Goal: Task Accomplishment & Management: Manage account settings

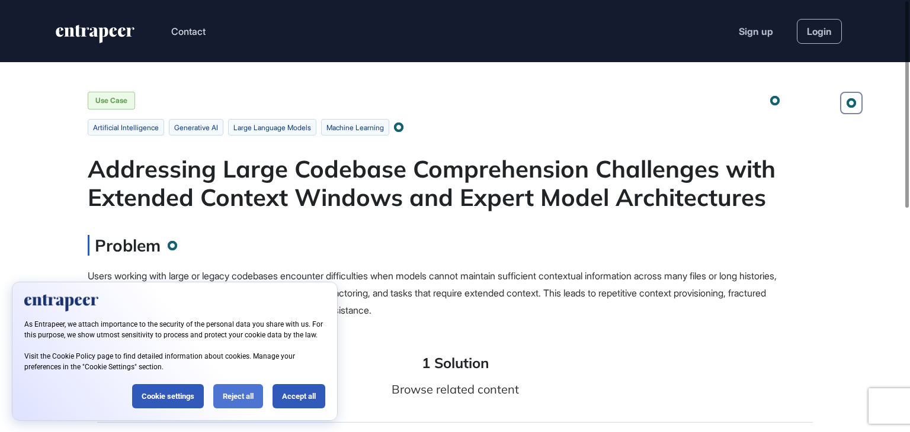
click at [251, 390] on div "Reject all" at bounding box center [238, 396] width 50 height 24
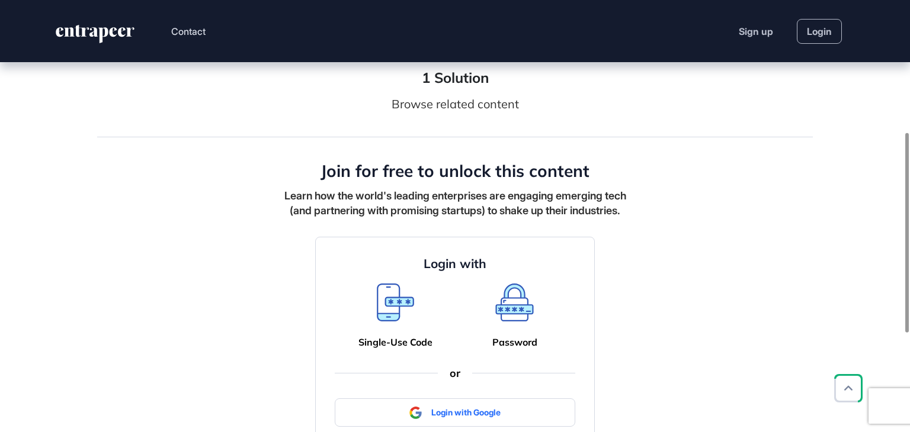
scroll to position [286, 0]
click at [828, 31] on link "Login" at bounding box center [819, 31] width 45 height 25
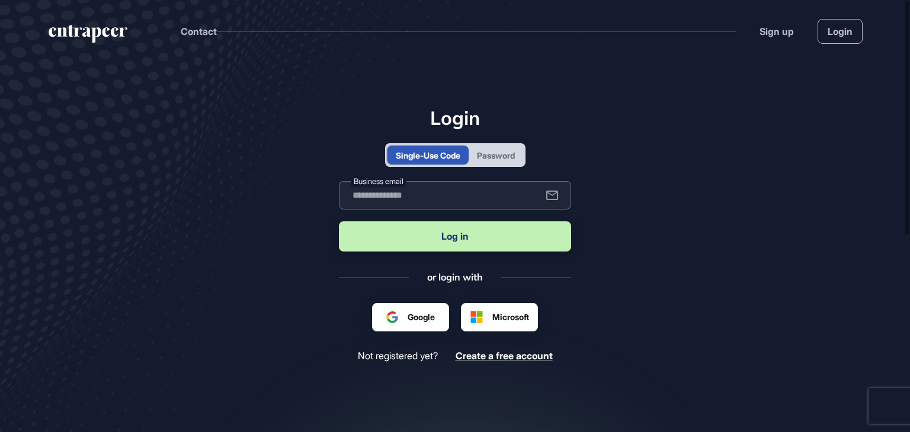
click at [481, 200] on input "text" at bounding box center [455, 195] width 232 height 28
type input "**********"
click at [473, 243] on button "Log in" at bounding box center [455, 237] width 232 height 30
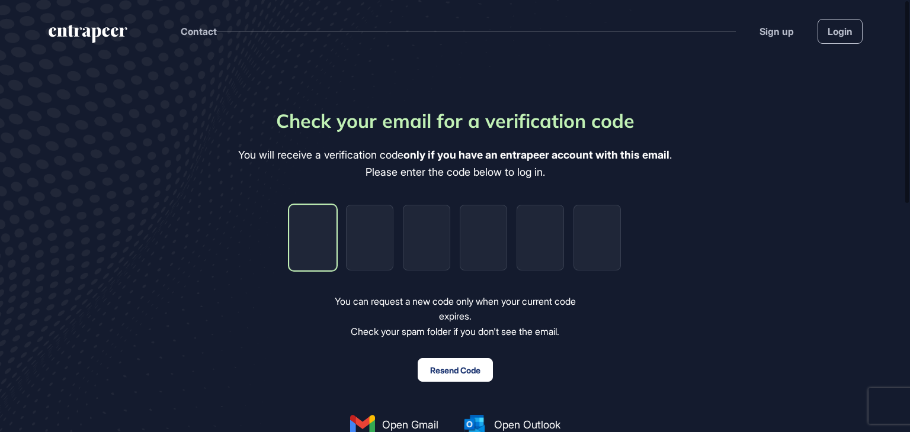
type input "*"
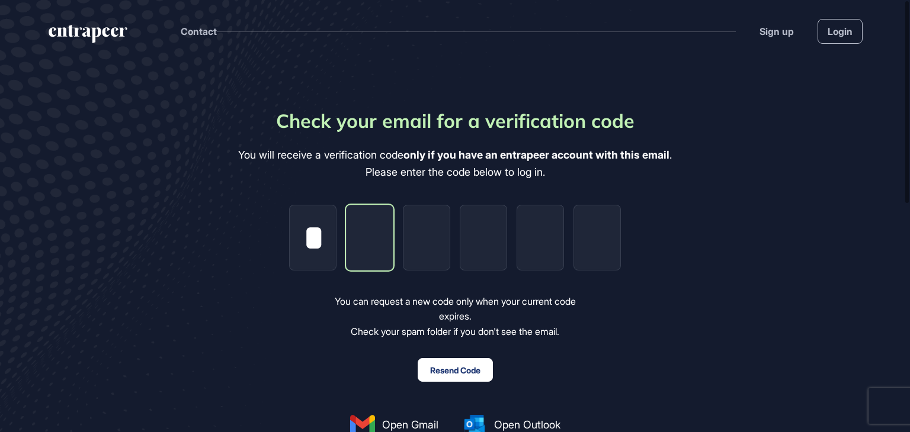
type input "*"
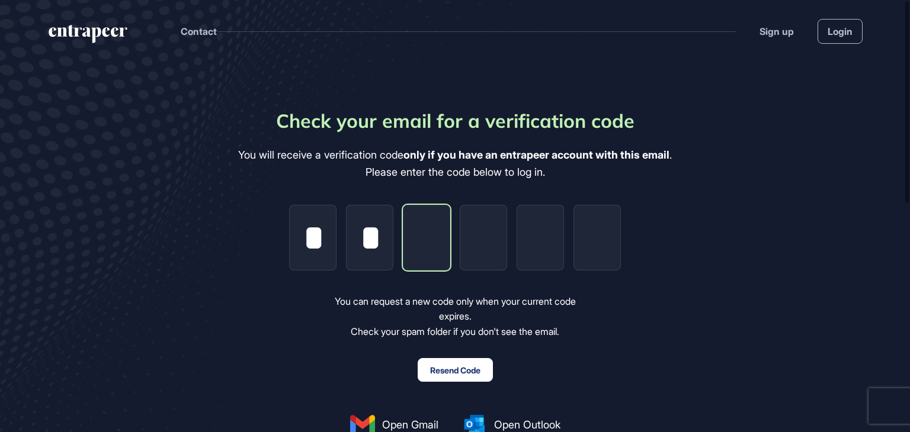
type input "*"
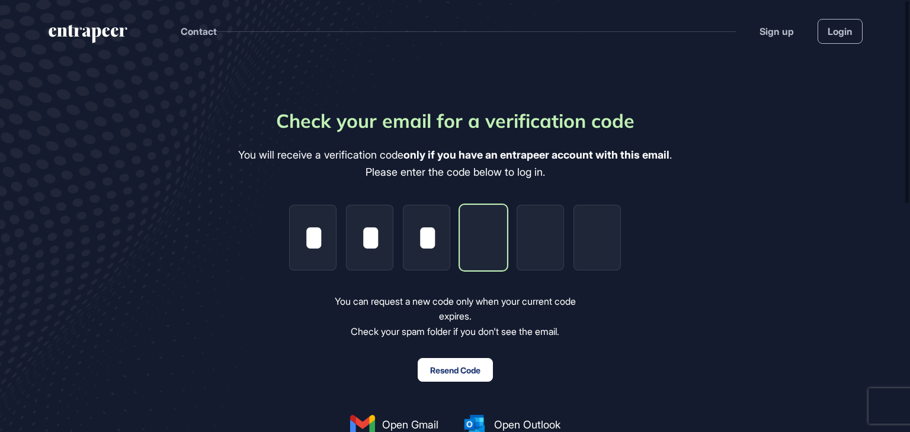
type input "*"
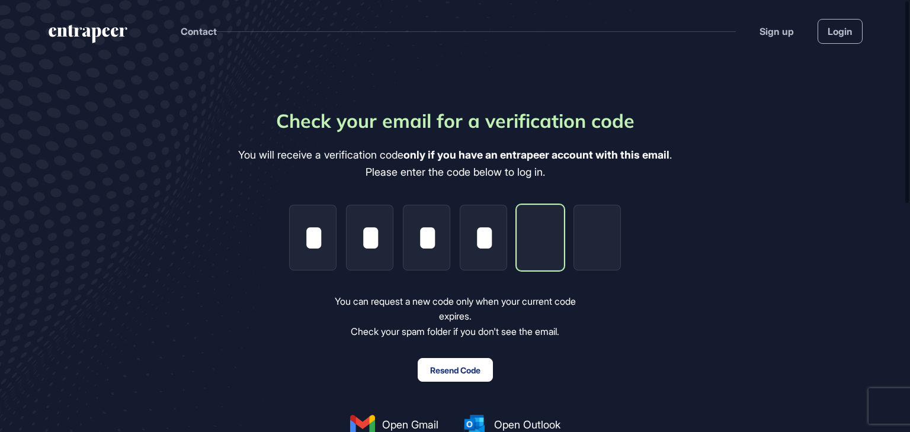
type input "*"
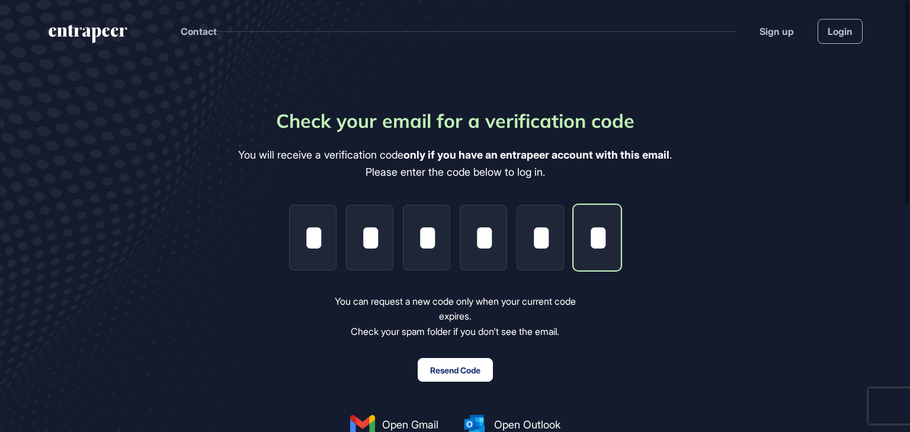
scroll to position [0, 2]
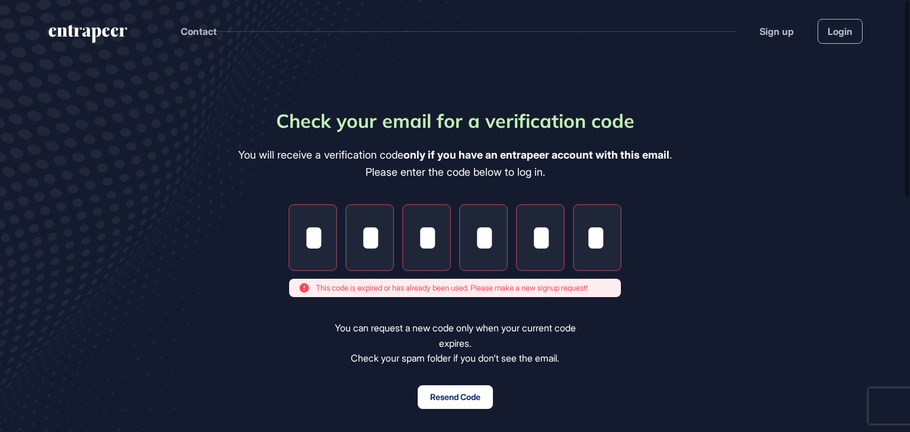
type input "*"
click at [428, 382] on div "Check your email for a verification code You will receive a verification code o…" at bounding box center [455, 310] width 434 height 407
click at [431, 399] on button "Resend Code" at bounding box center [455, 398] width 75 height 24
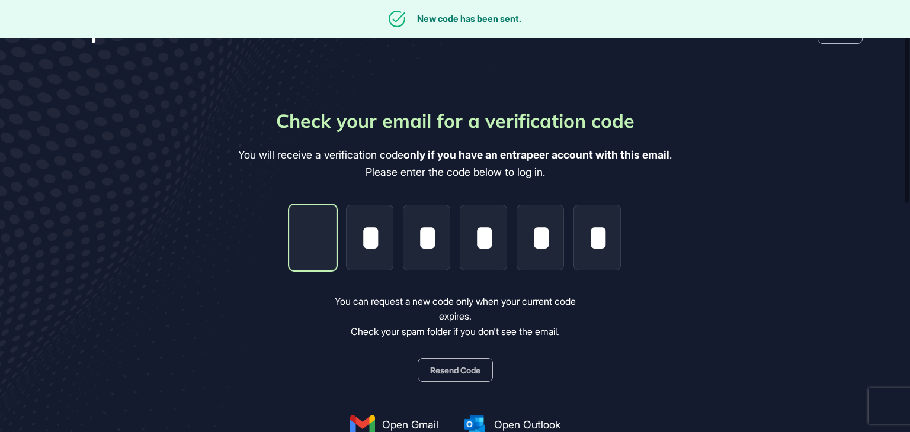
type input "*"
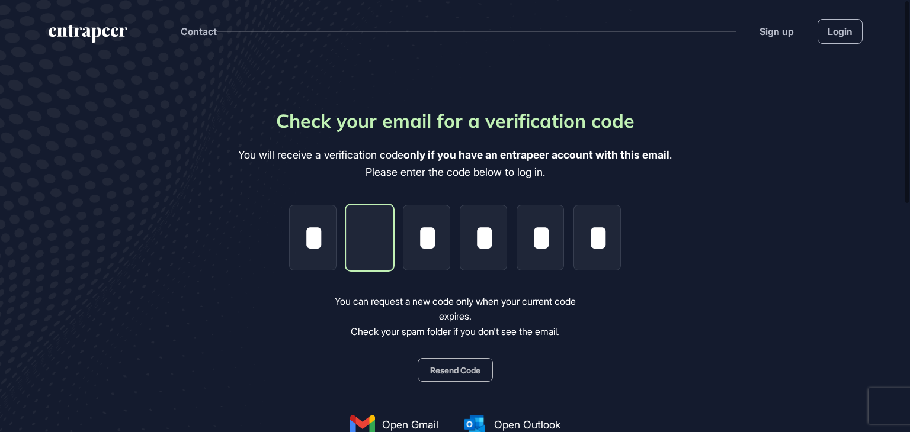
type input "*"
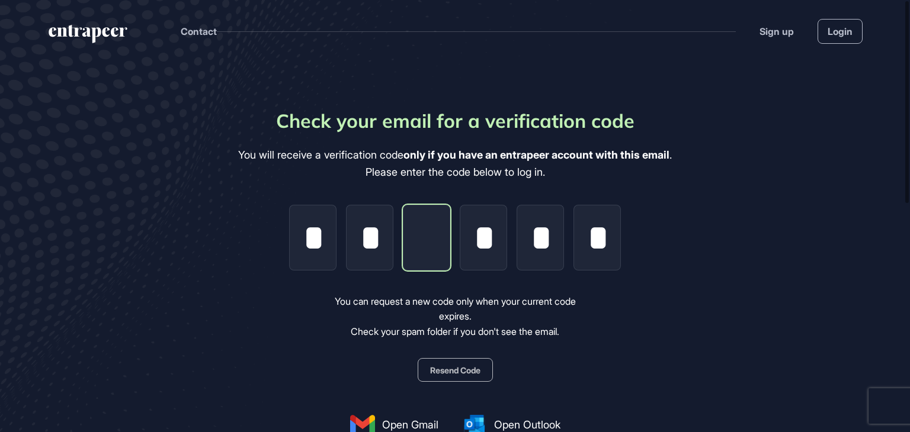
type input "*"
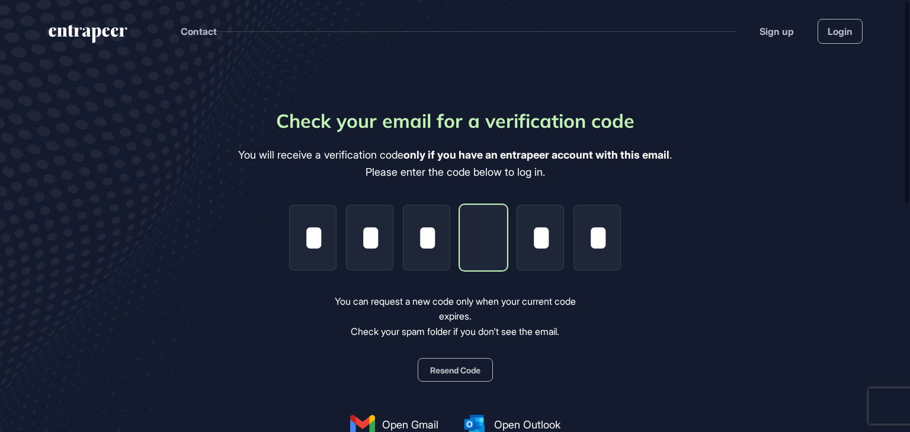
type input "*"
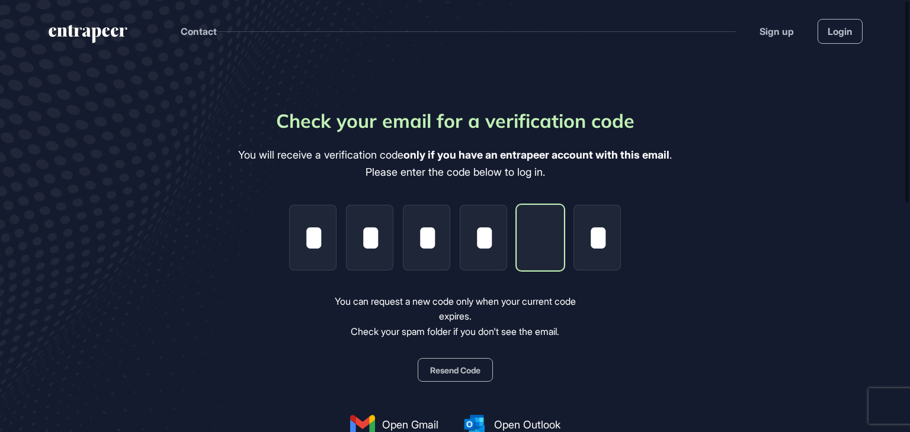
type input "*"
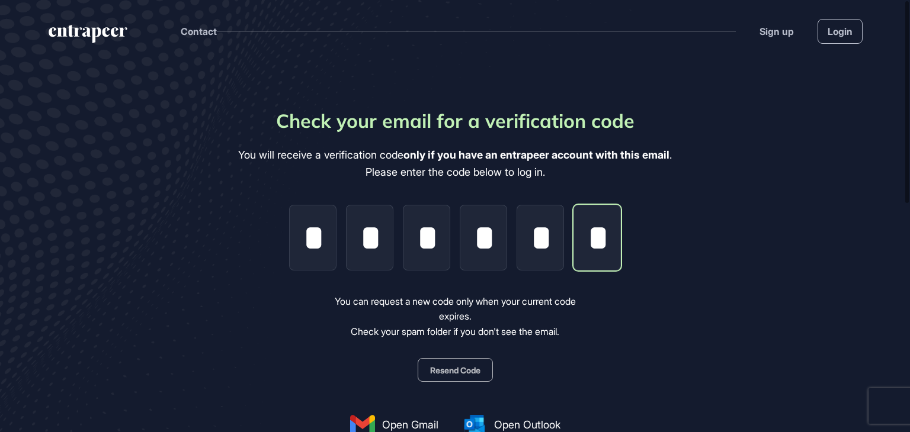
scroll to position [0, 2]
type input "*"
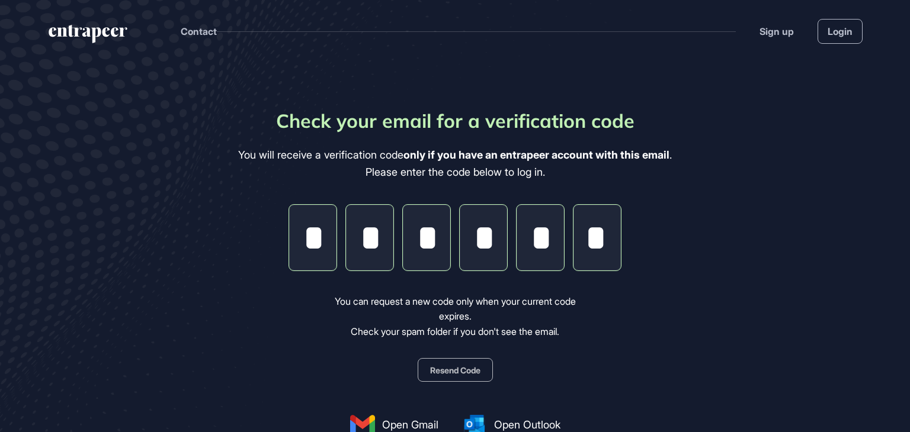
scroll to position [0, 0]
